Goal: Information Seeking & Learning: Learn about a topic

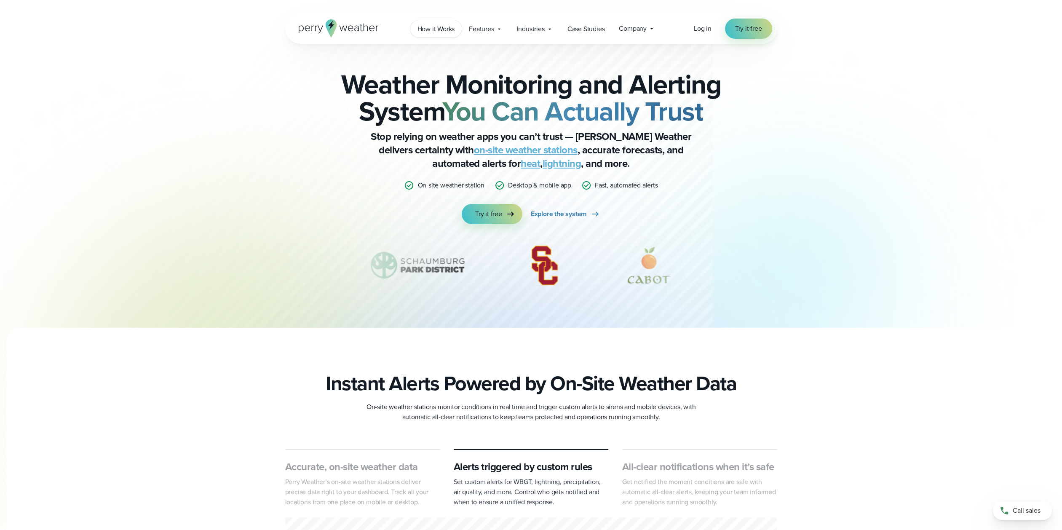
click at [428, 29] on span "How it Works" at bounding box center [437, 29] width 38 height 10
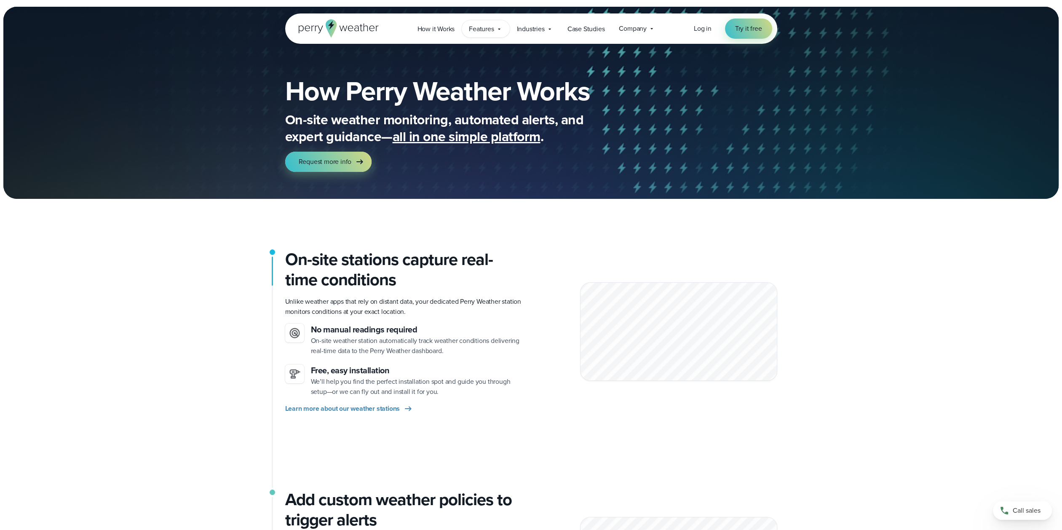
drag, startPoint x: 0, startPoint y: 0, endPoint x: 490, endPoint y: 29, distance: 491.0
click at [490, 29] on span "Features" at bounding box center [481, 29] width 25 height 10
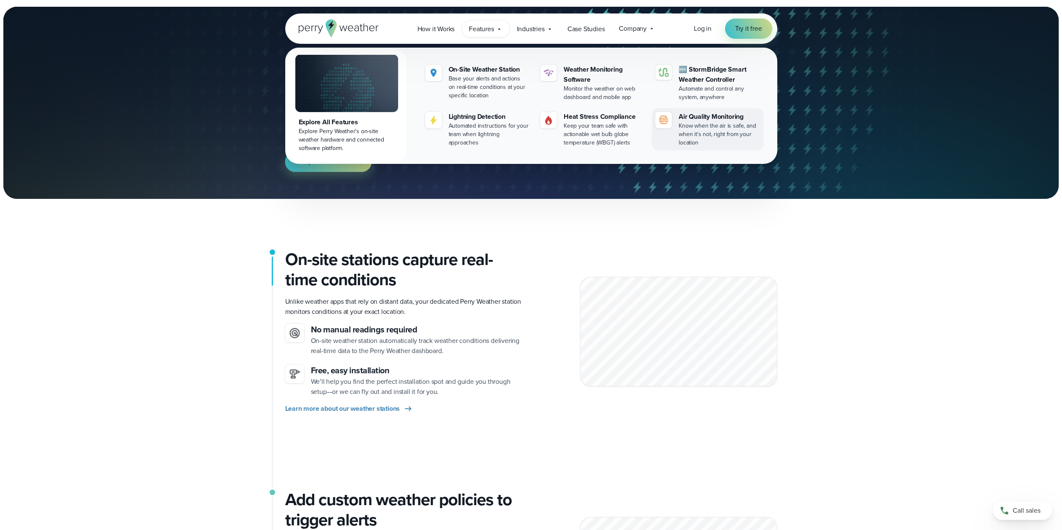
click at [692, 115] on div "Air Quality Monitoring" at bounding box center [719, 117] width 81 height 10
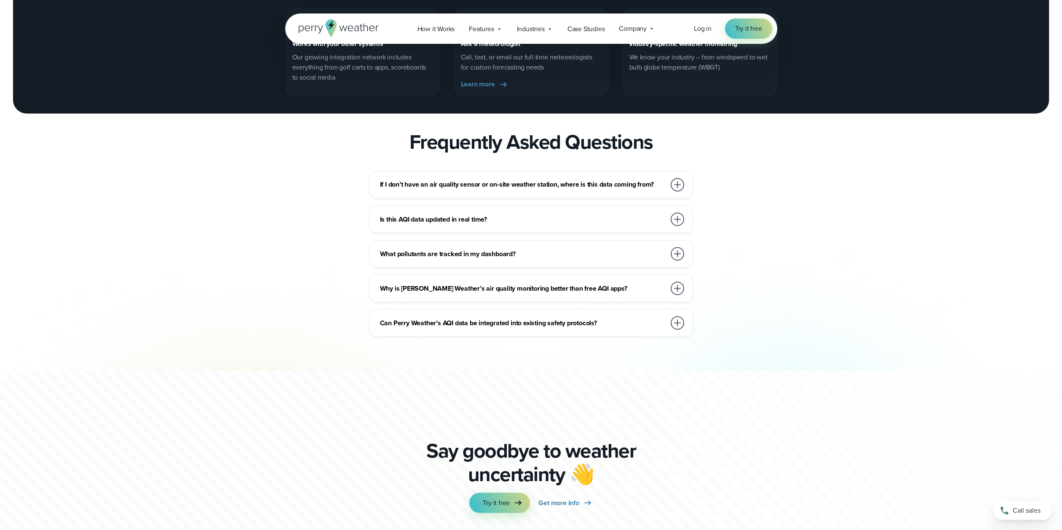
scroll to position [2360, 0]
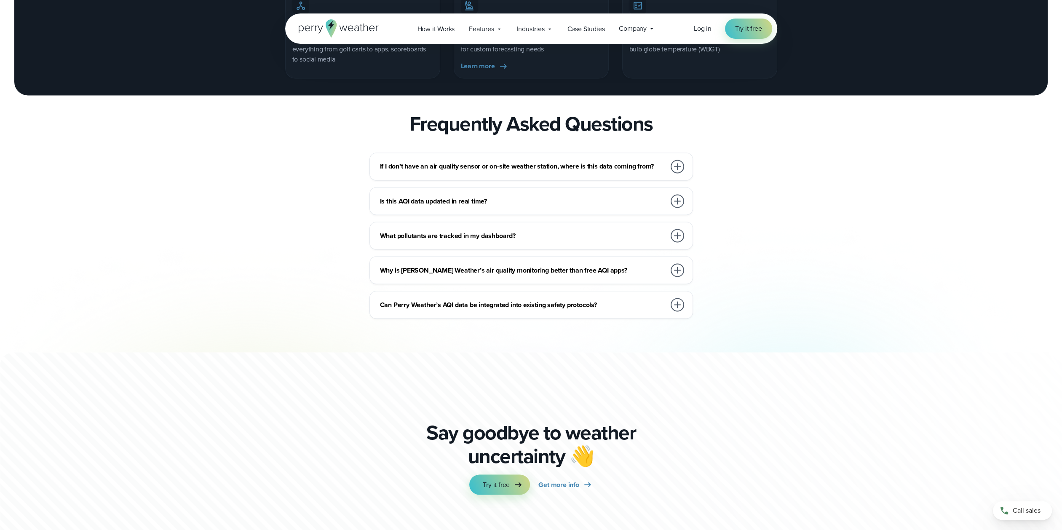
click at [675, 173] on div at bounding box center [677, 166] width 13 height 13
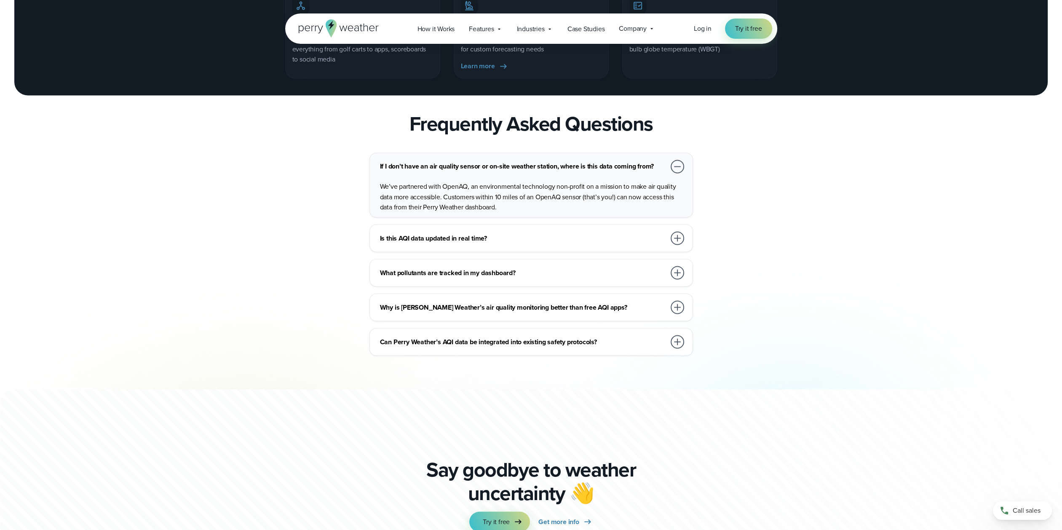
click at [530, 243] on h3 "Is this AQI data updated in real time?" at bounding box center [523, 238] width 286 height 10
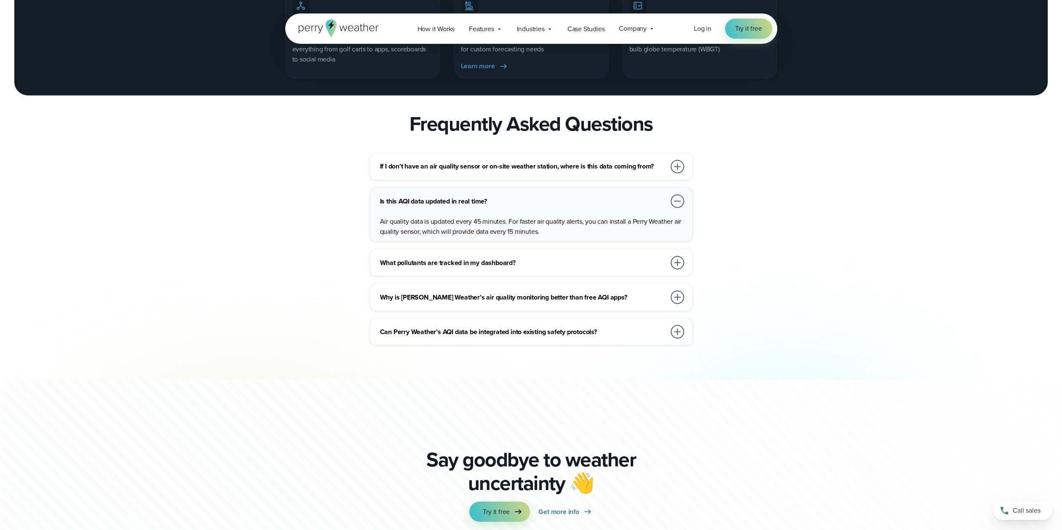
click at [578, 268] on h3 "What pollutants are tracked in my dashboard?" at bounding box center [523, 262] width 286 height 10
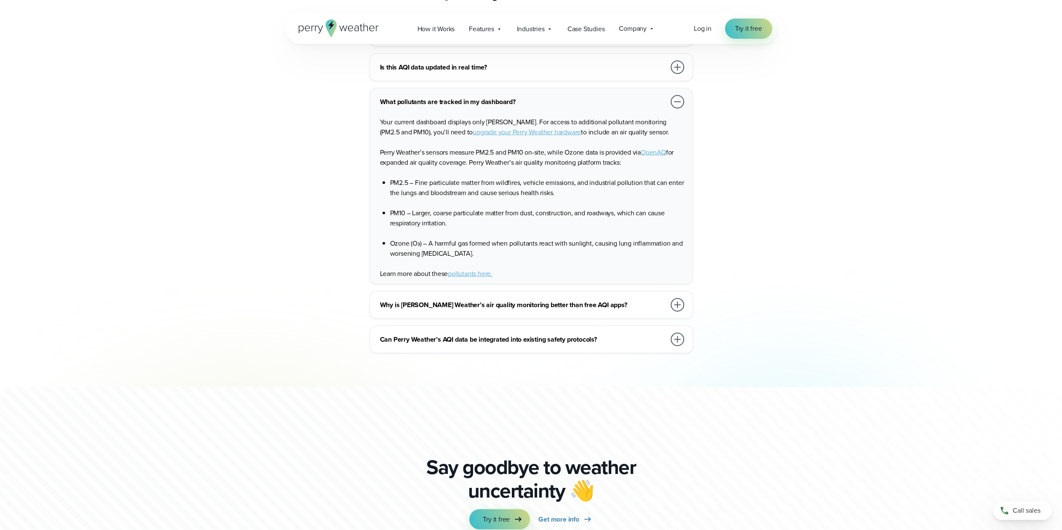
scroll to position [2528, 0]
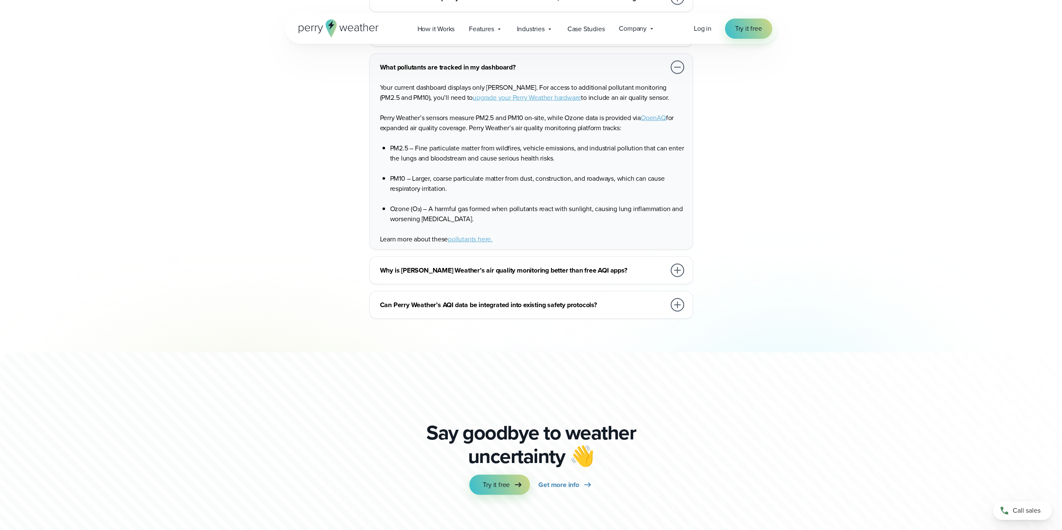
click at [627, 275] on h3 "Why is Perry Weather’s air quality monitoring better than free AQI apps?" at bounding box center [523, 270] width 286 height 10
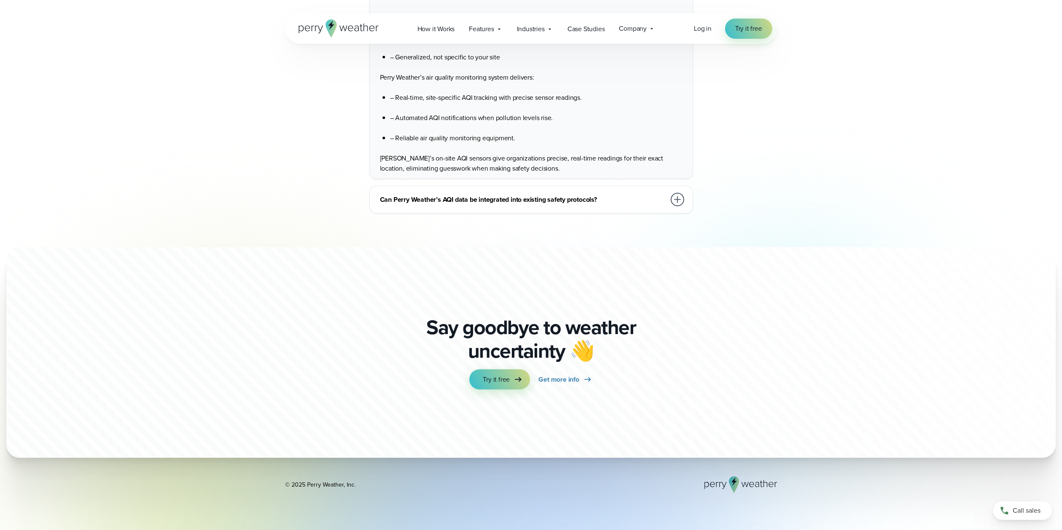
scroll to position [2655, 0]
click at [630, 204] on h3 "Can Perry Weather’s AQI data be integrated into existing safety protocols?" at bounding box center [523, 198] width 286 height 10
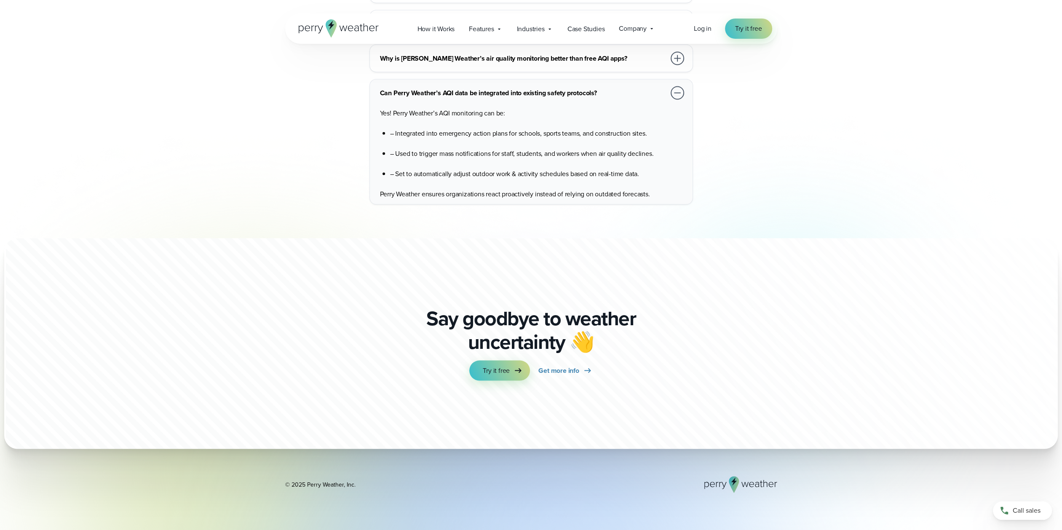
scroll to position [2571, 0]
